Goal: Navigation & Orientation: Find specific page/section

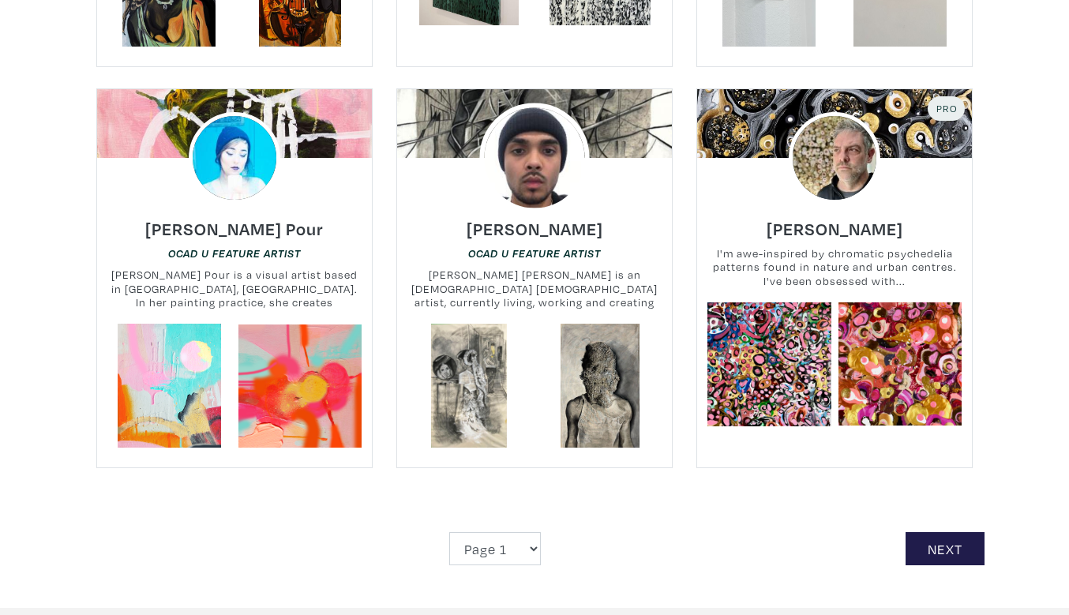
scroll to position [3519, 0]
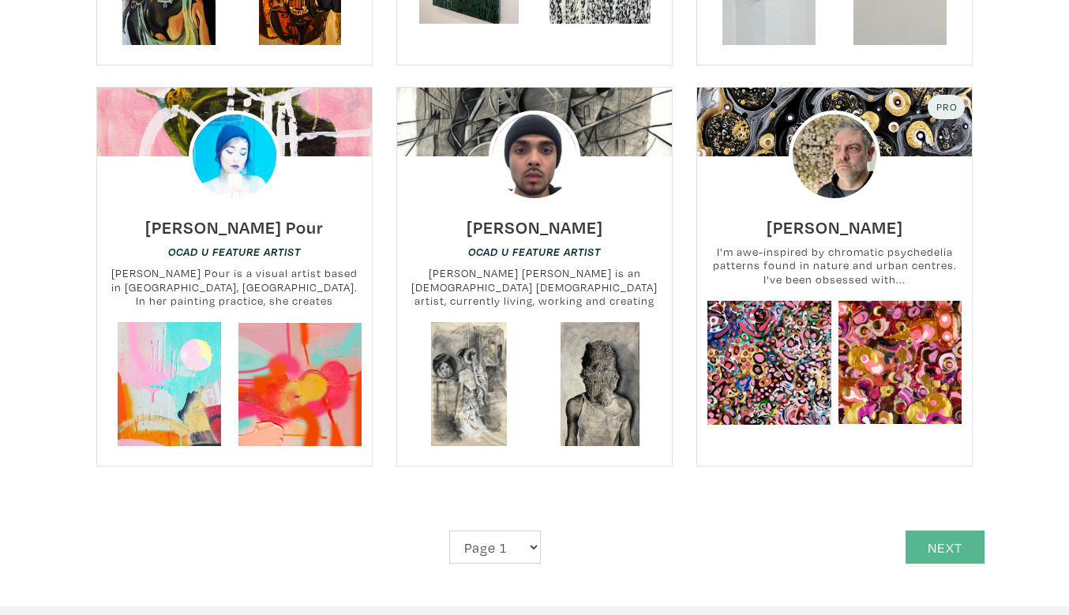
click at [946, 531] on link "Next" at bounding box center [945, 548] width 79 height 34
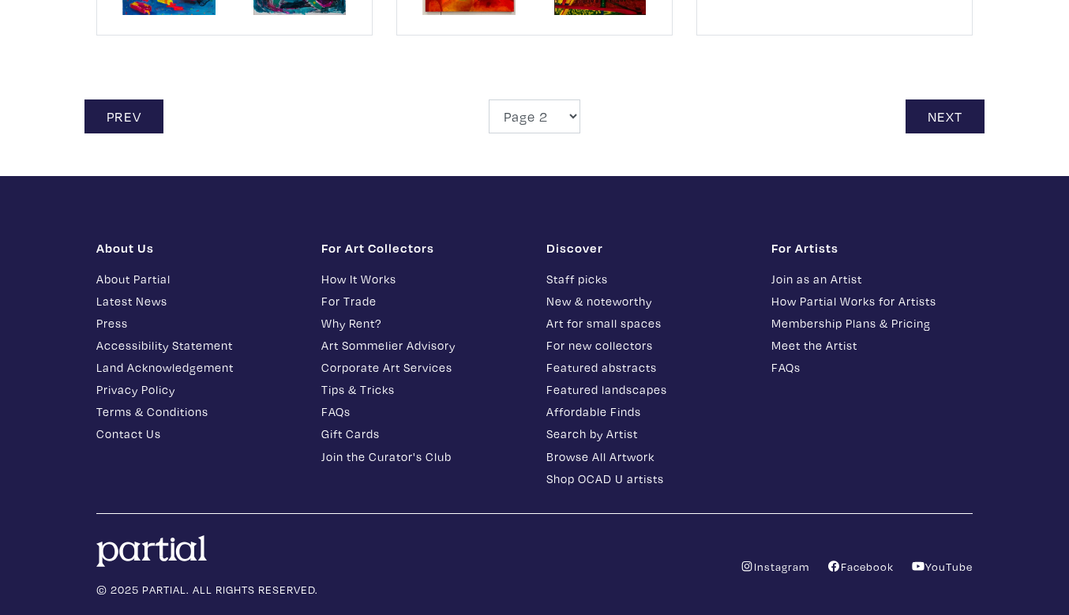
scroll to position [3927, 0]
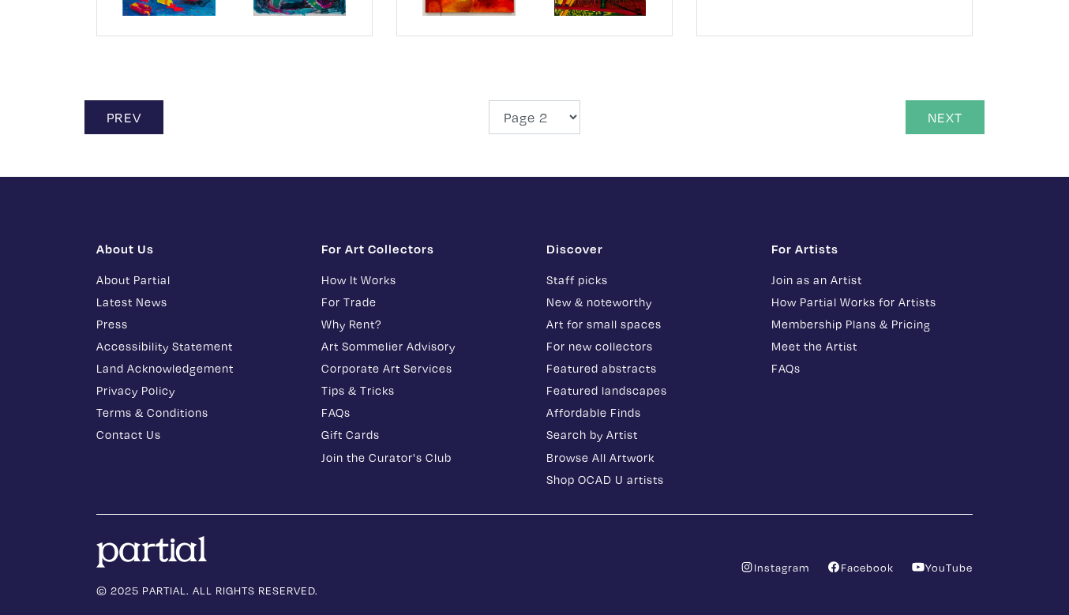
click at [944, 100] on link "Next" at bounding box center [945, 117] width 79 height 34
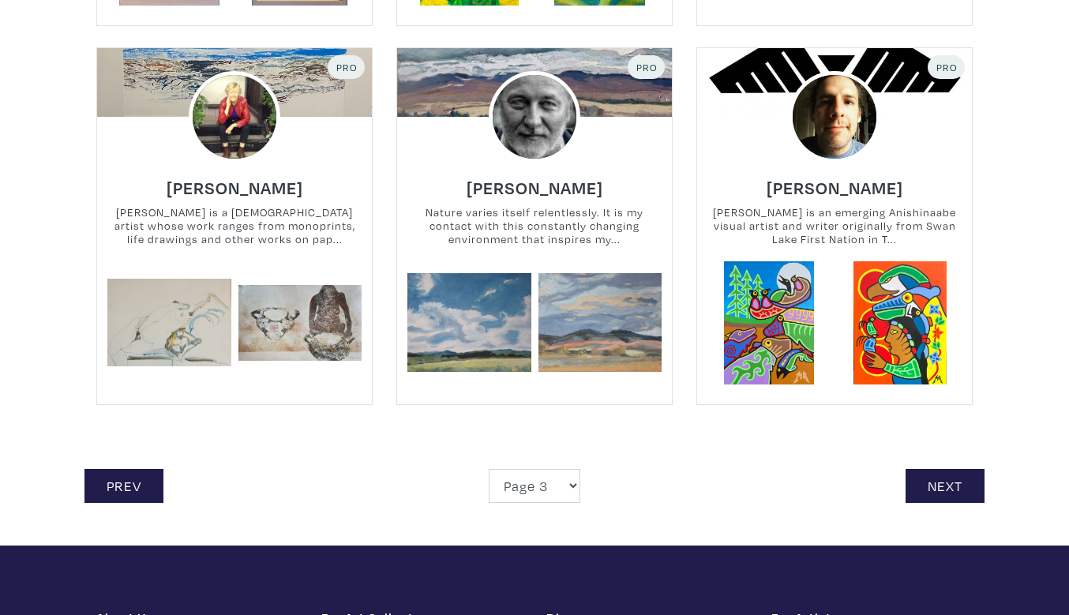
scroll to position [3518, 0]
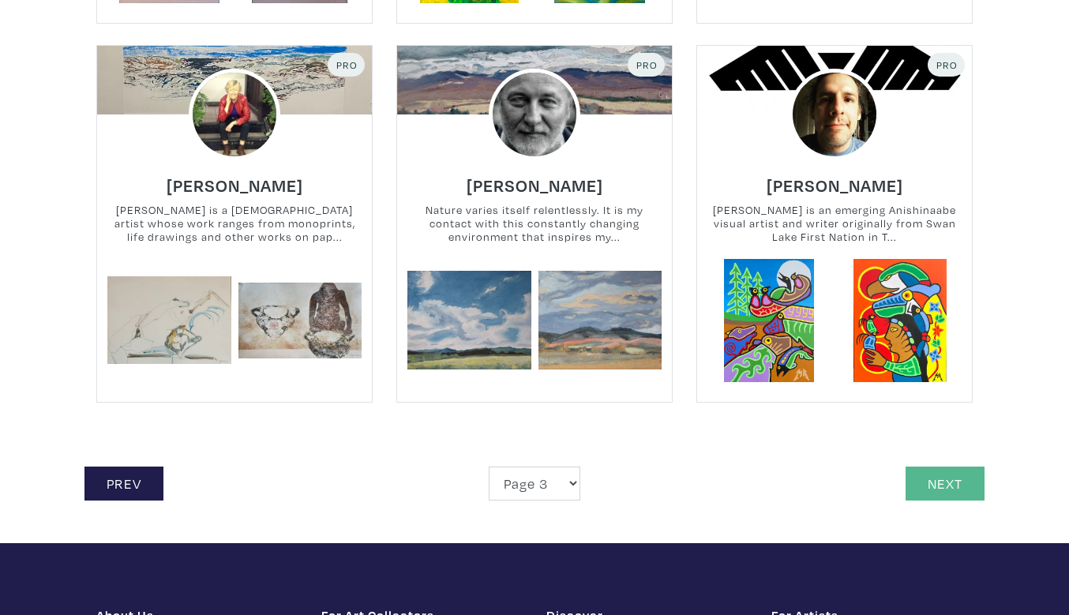
click at [946, 472] on link "Next" at bounding box center [945, 484] width 79 height 34
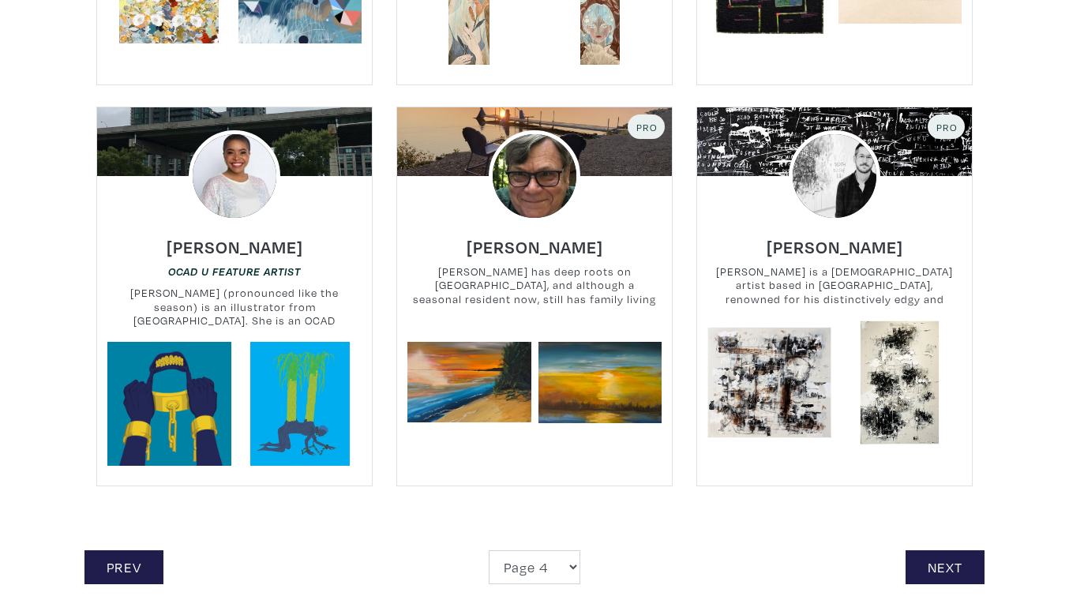
scroll to position [3416, 0]
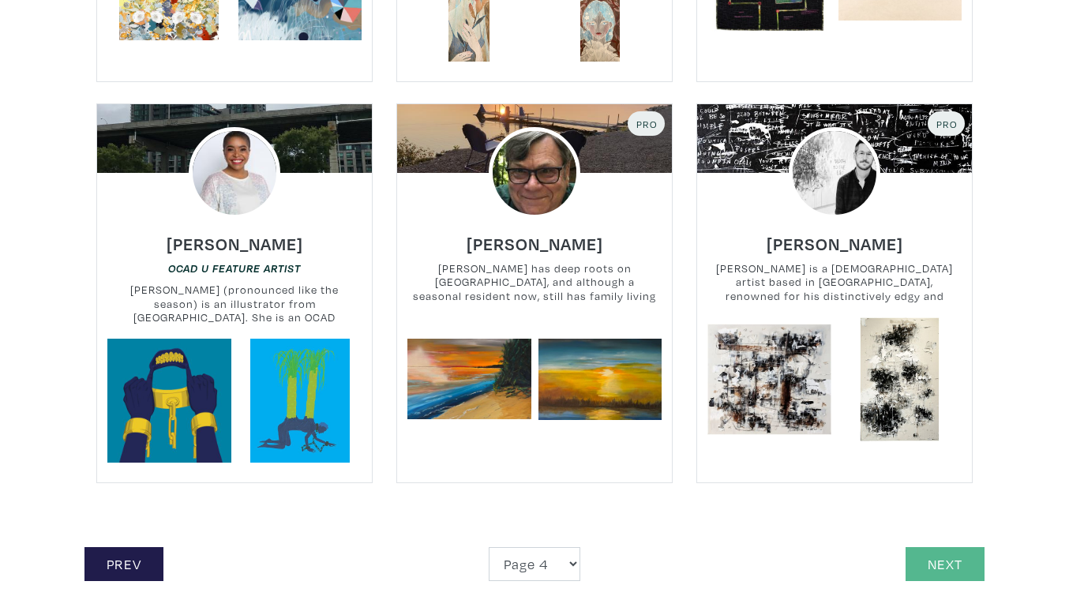
click at [953, 564] on link "Next" at bounding box center [945, 564] width 79 height 34
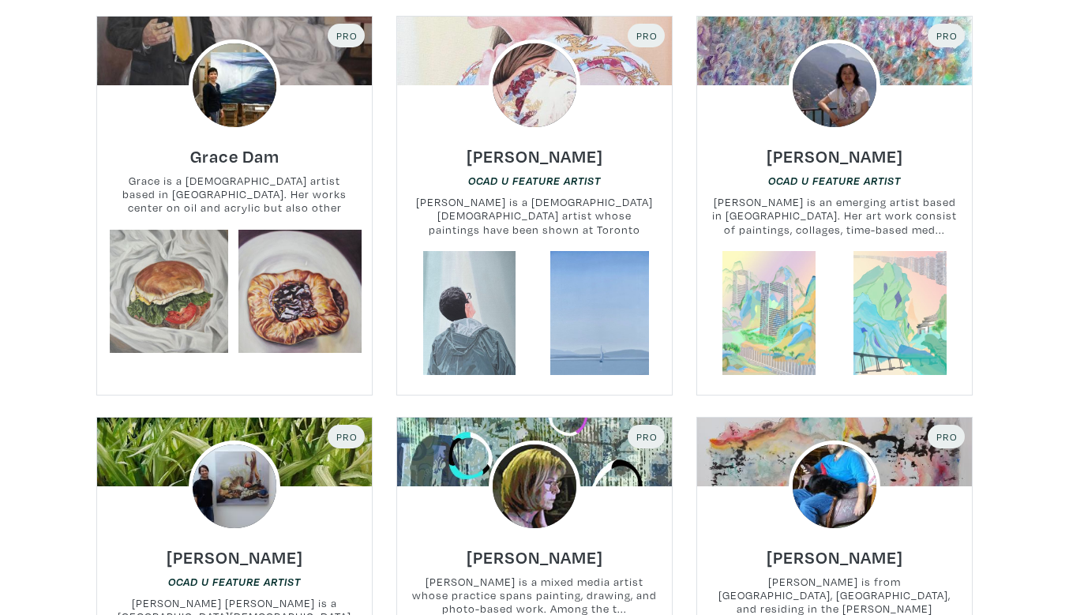
scroll to position [3268, 0]
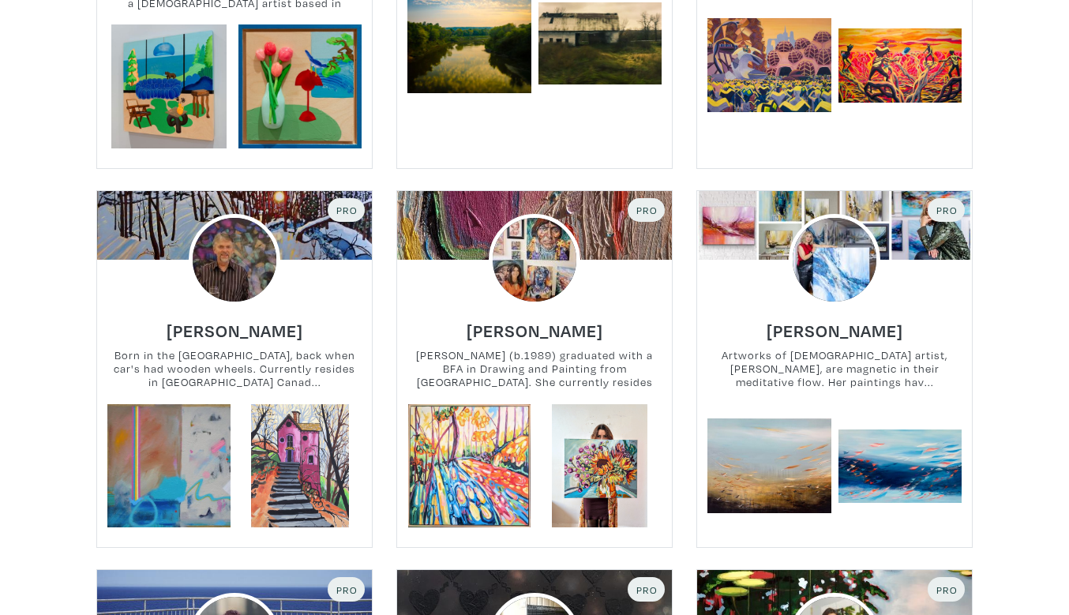
scroll to position [1770, 0]
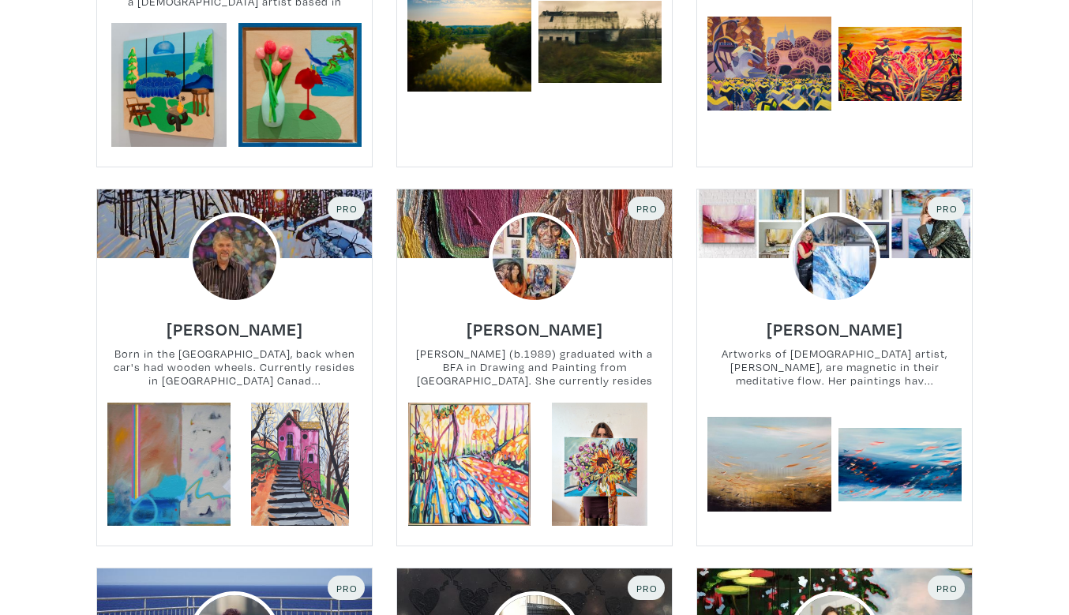
click at [263, 304] on div "Gordon Sellen Born in the Yukon Territory, back when car's had wooden wheels. C…" at bounding box center [234, 353] width 298 height 99
click at [223, 254] on img at bounding box center [234, 258] width 110 height 110
